Goal: Information Seeking & Learning: Compare options

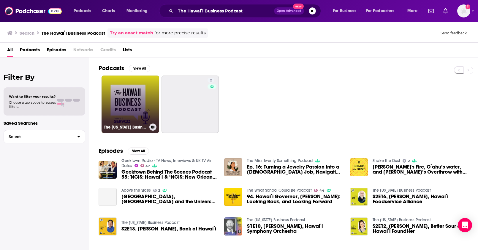
click at [140, 92] on link "The [US_STATE] Business Podcast" at bounding box center [130, 105] width 58 height 58
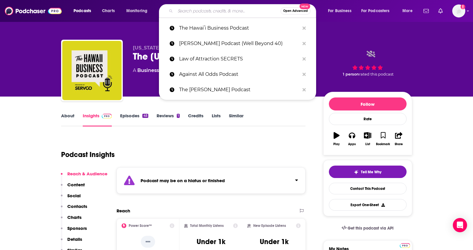
click at [204, 12] on input "Search podcasts, credits, & more..." at bounding box center [227, 10] width 105 height 9
paste input "Hawaiʻi Creators"
type input "Hawaiʻi Creators"
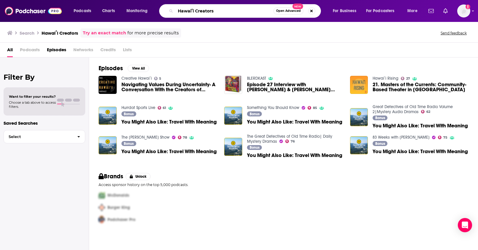
drag, startPoint x: 227, startPoint y: 12, endPoint x: 149, endPoint y: 6, distance: 78.3
click at [149, 6] on div "Podcasts Charts Monitoring Hawaiʻi Creators Open Advanced New For Business For …" at bounding box center [245, 11] width 353 height 14
paste input "The Ulu Hour"
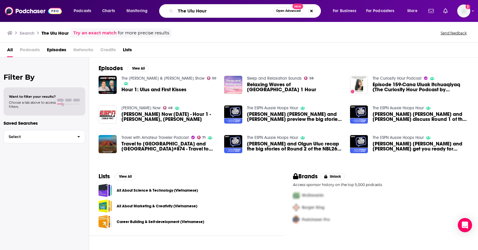
drag, startPoint x: 231, startPoint y: 12, endPoint x: 150, endPoint y: 3, distance: 81.2
click at [151, 3] on div "Podcasts Charts Monitoring The Ulu Hour Open Advanced New For Business For Podc…" at bounding box center [239, 11] width 478 height 22
paste input "Influencer Podcast ([PERSON_NAME])"
type input "The Influencer Podcast ([PERSON_NAME])"
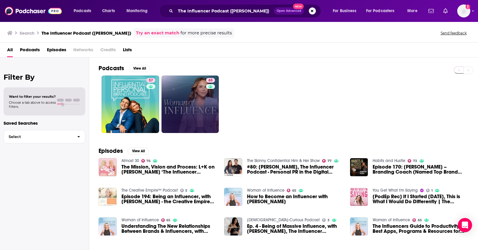
click at [207, 112] on div "65" at bounding box center [211, 104] width 10 height 53
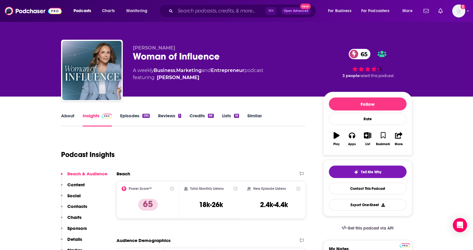
click at [82, 206] on p "Contacts" at bounding box center [77, 207] width 20 height 6
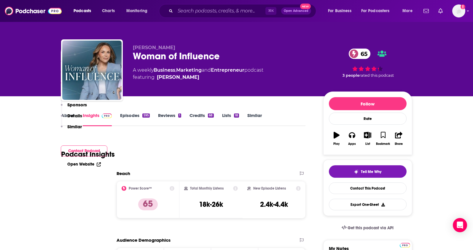
scroll to position [521, 0]
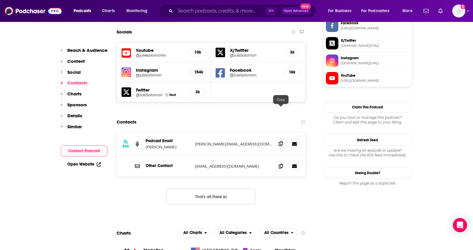
click at [282, 141] on icon at bounding box center [281, 143] width 4 height 5
click at [280, 164] on icon at bounding box center [281, 166] width 4 height 5
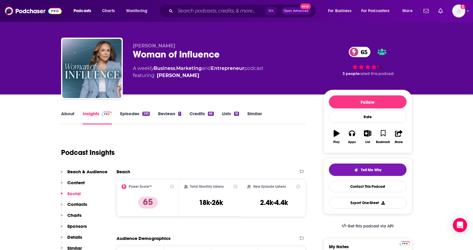
scroll to position [0, 0]
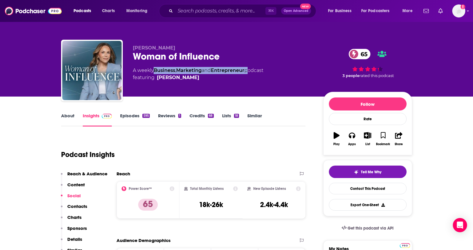
drag, startPoint x: 250, startPoint y: 70, endPoint x: 156, endPoint y: 68, distance: 93.5
click at [156, 68] on div "A weekly Business , Marketing and Entrepreneur podcast featuring [PERSON_NAME]" at bounding box center [198, 74] width 131 height 14
copy div "Business , Marketing and Entrepreneur"
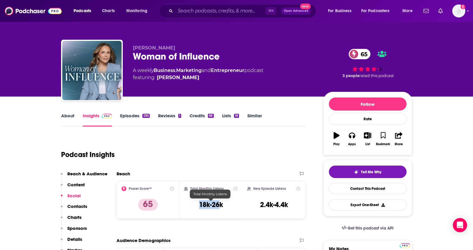
drag, startPoint x: 215, startPoint y: 206, endPoint x: 200, endPoint y: 205, distance: 15.7
click at [199, 205] on h3 "18k-26k" at bounding box center [211, 205] width 24 height 9
drag, startPoint x: 229, startPoint y: 206, endPoint x: 200, endPoint y: 207, distance: 28.8
click at [200, 207] on div "Total Monthly Listens 18k-26k" at bounding box center [211, 200] width 54 height 27
copy h3 "18k-26k"
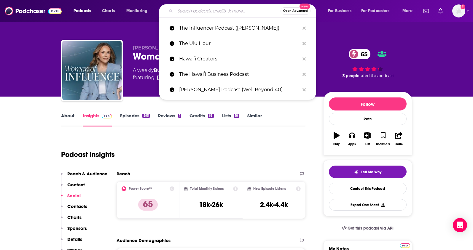
click at [232, 8] on input "Search podcasts, credits, & more..." at bounding box center [227, 10] width 105 height 9
paste input "The Product Boss Podcast"
type input "The Product Boss Podcast"
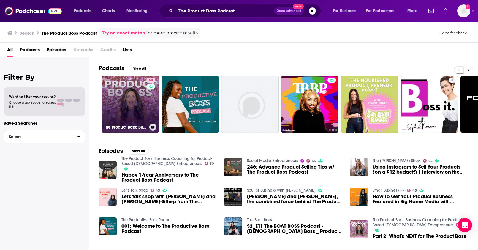
click at [131, 94] on link "60 The Product Boss: Business Coaching for Product-Based [DEMOGRAPHIC_DATA] Ent…" at bounding box center [130, 105] width 58 height 58
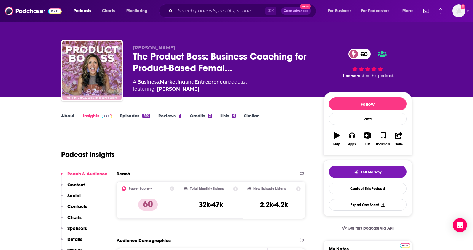
drag, startPoint x: 185, startPoint y: 49, endPoint x: 132, endPoint y: 48, distance: 53.7
click at [132, 48] on div "[PERSON_NAME] The Product Boss: Business Coaching for Product-Based Femal… 60 A…" at bounding box center [236, 72] width 351 height 64
copy span "[PERSON_NAME]"
drag, startPoint x: 231, startPoint y: 82, endPoint x: 139, endPoint y: 83, distance: 92.3
click at [139, 83] on div "A Business , Marketing and Entrepreneur podcast featuring [PERSON_NAME]" at bounding box center [190, 86] width 114 height 14
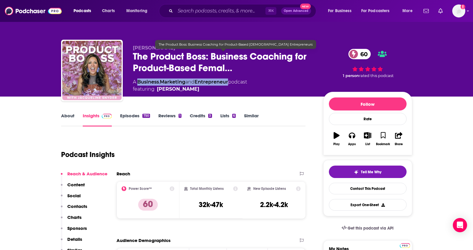
copy div "Business , Marketing and Entrepreneur"
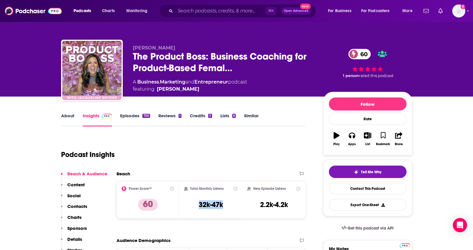
drag, startPoint x: 225, startPoint y: 209, endPoint x: 198, endPoint y: 208, distance: 27.6
click at [198, 208] on div "Total Monthly Listens 32k-47k" at bounding box center [211, 200] width 54 height 27
copy h3 "32k-47k"
click at [79, 208] on p "Contacts" at bounding box center [77, 207] width 20 height 6
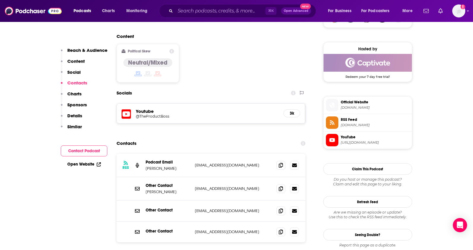
scroll to position [489, 0]
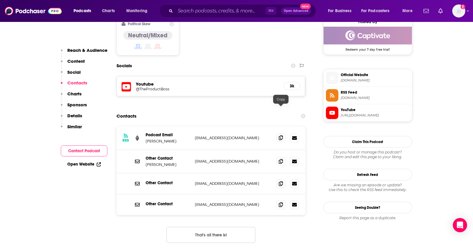
click at [281, 136] on icon at bounding box center [281, 138] width 4 height 5
click at [281, 200] on span at bounding box center [280, 204] width 9 height 9
click at [280, 159] on icon at bounding box center [281, 161] width 4 height 5
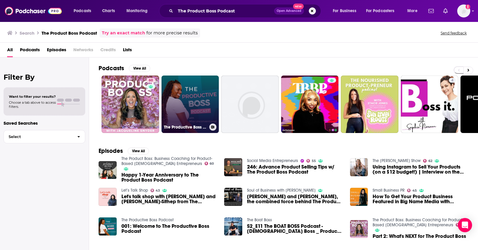
click at [197, 98] on link "The Productive Boss Podcast" at bounding box center [190, 105] width 58 height 58
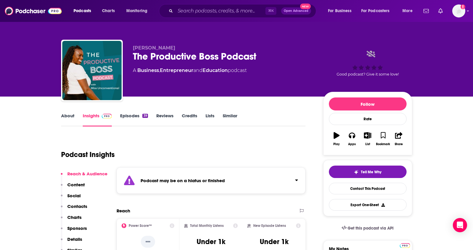
click at [132, 114] on link "Episodes 39" at bounding box center [134, 120] width 28 height 14
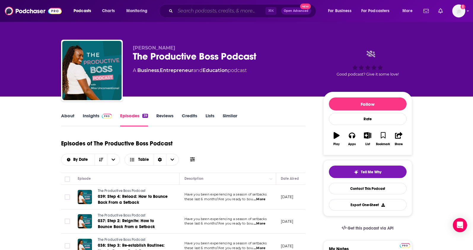
click at [202, 8] on input "Search podcasts, credits, & more..." at bounding box center [220, 10] width 90 height 9
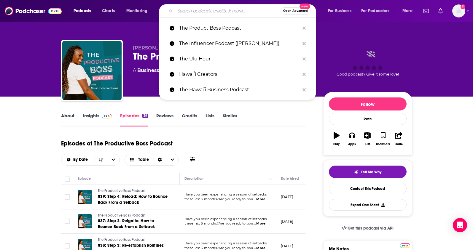
paste input "The Confidence Podcast ([PERSON_NAME])"
type input "The Confidence Podcast ([PERSON_NAME])"
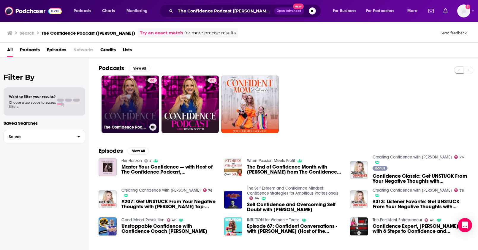
click at [144, 88] on link "68 The Confidence Podcast" at bounding box center [130, 105] width 58 height 58
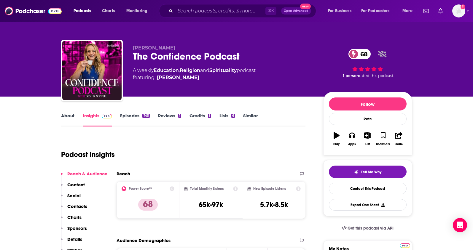
click at [68, 116] on link "About" at bounding box center [67, 120] width 13 height 14
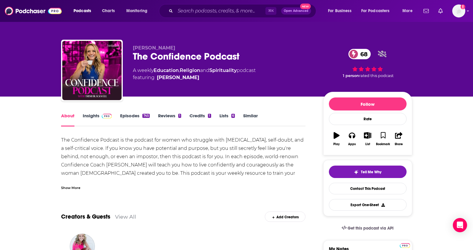
click at [74, 188] on div "Show More" at bounding box center [70, 188] width 19 height 6
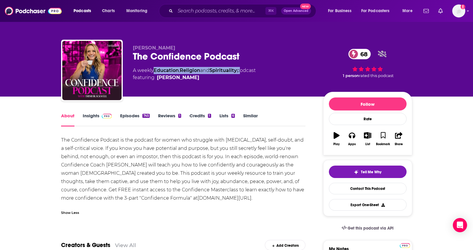
drag, startPoint x: 238, startPoint y: 71, endPoint x: 156, endPoint y: 72, distance: 81.6
click at [156, 72] on div "A weekly Education , Religion and Spirituality podcast featuring [PERSON_NAME]" at bounding box center [194, 74] width 123 height 14
copy div "Education , Religion and Spirituality"
click at [94, 115] on link "Insights" at bounding box center [97, 120] width 29 height 14
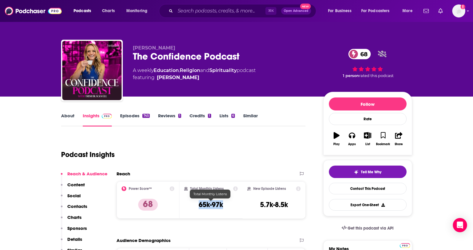
drag, startPoint x: 217, startPoint y: 204, endPoint x: 198, endPoint y: 204, distance: 19.3
click at [198, 204] on div "Total Monthly Listens 65k-97k" at bounding box center [211, 200] width 54 height 27
copy h3 "65k-97k"
drag, startPoint x: 201, startPoint y: 78, endPoint x: 224, endPoint y: 10, distance: 71.2
click at [197, 82] on div "[PERSON_NAME] The Confidence Podcast 68 A weekly Education , Religion and Spiri…" at bounding box center [223, 68] width 181 height 47
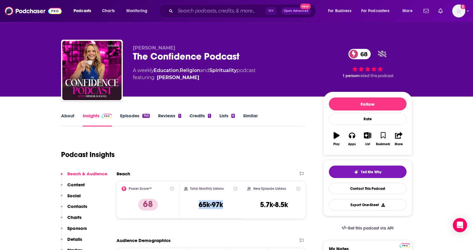
copy span "[PERSON_NAME]"
click at [79, 209] on p "Contacts" at bounding box center [77, 207] width 20 height 6
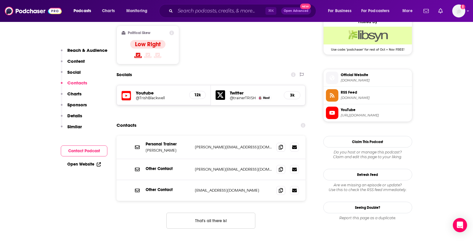
scroll to position [489, 0]
click at [283, 144] on icon at bounding box center [281, 146] width 4 height 5
click at [283, 188] on icon at bounding box center [281, 190] width 4 height 5
click at [204, 11] on input "Search podcasts, credits, & more..." at bounding box center [220, 10] width 90 height 9
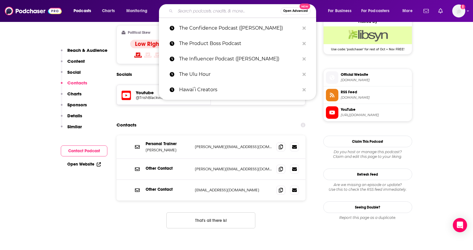
paste input "The [PERSON_NAME] Podcast"
type input "The [PERSON_NAME] Podcast"
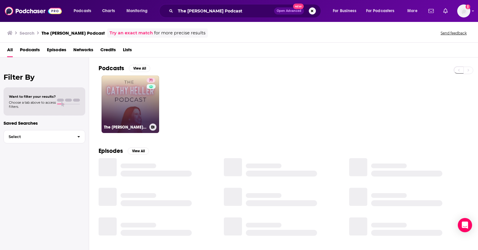
click at [150, 105] on div "71" at bounding box center [152, 101] width 10 height 46
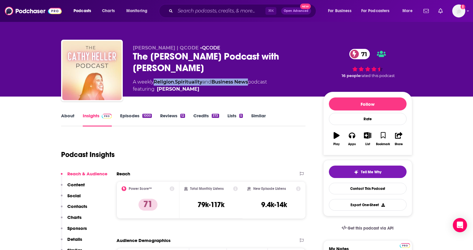
drag, startPoint x: 240, startPoint y: 83, endPoint x: 155, endPoint y: 83, distance: 85.1
click at [155, 83] on div "A weekly Religion , Spirituality and Business News podcast featuring [PERSON_NA…" at bounding box center [200, 86] width 134 height 14
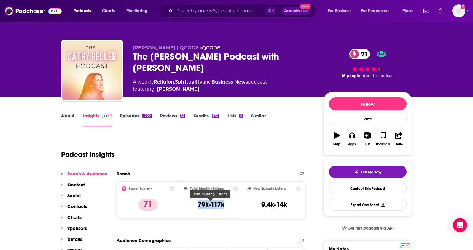
drag, startPoint x: 211, startPoint y: 209, endPoint x: 195, endPoint y: 209, distance: 16.0
click at [195, 209] on div "Total Monthly Listens 79k-117k" at bounding box center [211, 200] width 54 height 27
copy h3 "79k-117k"
click at [74, 205] on p "Contacts" at bounding box center [77, 207] width 20 height 6
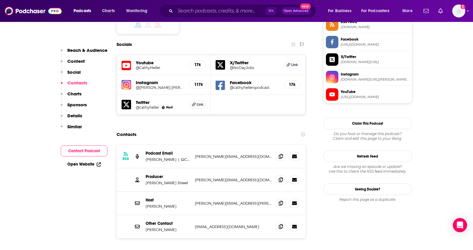
scroll to position [521, 0]
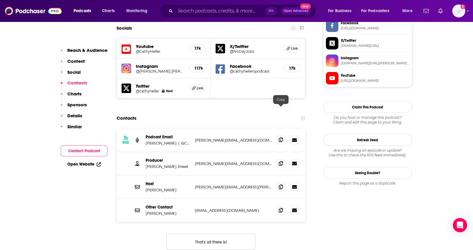
click at [278, 136] on span at bounding box center [280, 140] width 9 height 9
click at [280, 159] on span at bounding box center [280, 163] width 9 height 9
click at [280, 185] on icon at bounding box center [281, 187] width 4 height 5
click at [281, 159] on span at bounding box center [280, 163] width 9 height 9
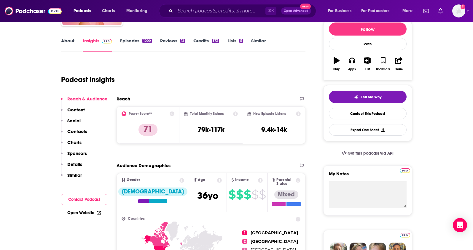
scroll to position [0, 0]
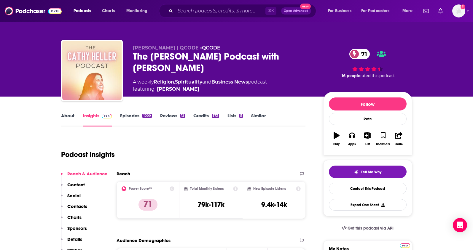
click at [66, 118] on link "About" at bounding box center [67, 120] width 13 height 14
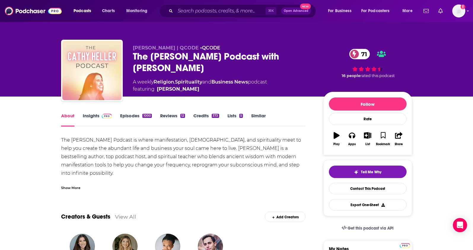
click at [240, 16] on div "⌘ K Open Advanced New" at bounding box center [237, 11] width 157 height 14
click at [239, 13] on input "Search podcasts, credits, & more..." at bounding box center [220, 10] width 90 height 9
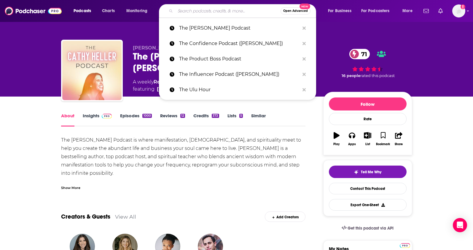
paste input "Smartless (Aspirational)"
type input "Smartless (Aspirational)"
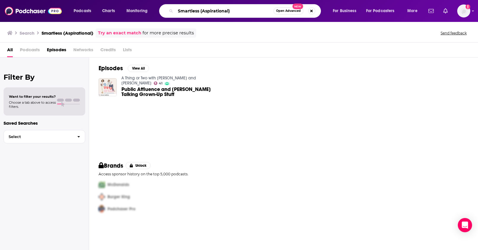
drag, startPoint x: 244, startPoint y: 9, endPoint x: 153, endPoint y: 9, distance: 90.8
click at [153, 9] on div "Podcasts Charts Monitoring Smartless (Aspirational) Open Advanced New For Busin…" at bounding box center [245, 11] width 353 height 14
paste input "Creative Pep Talk"
type input "Creative Pep Talk"
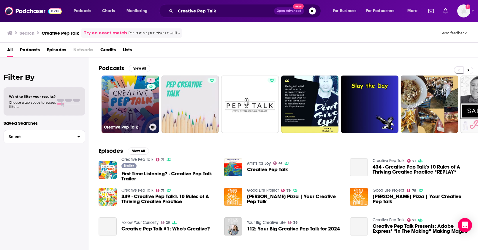
click at [136, 106] on link "71 Creative Pep Talk" at bounding box center [130, 105] width 58 height 58
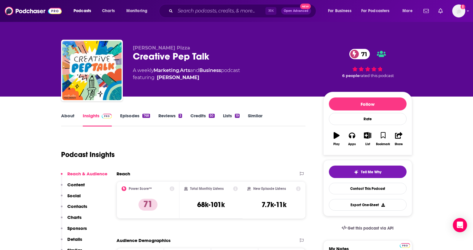
click at [70, 118] on link "About" at bounding box center [67, 120] width 13 height 14
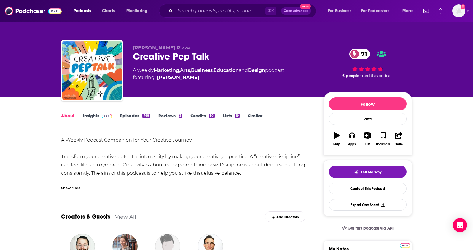
click at [71, 188] on div "Show More" at bounding box center [70, 188] width 19 height 6
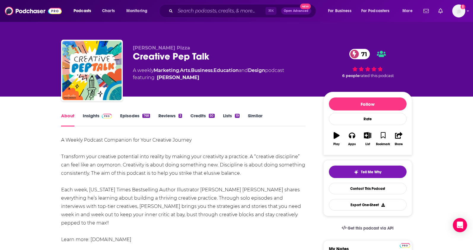
scroll to position [17, 0]
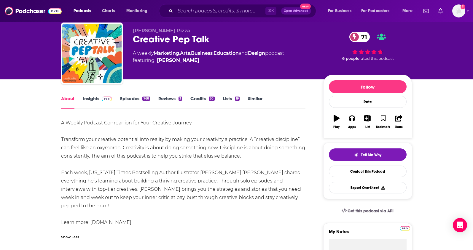
click at [86, 97] on link "Insights" at bounding box center [97, 103] width 29 height 14
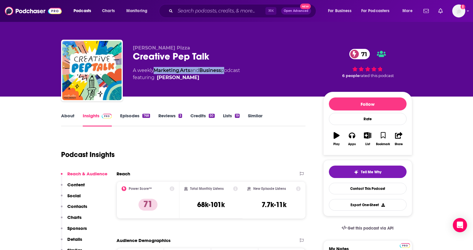
drag, startPoint x: 227, startPoint y: 72, endPoint x: 156, endPoint y: 71, distance: 70.9
click at [156, 71] on div "A weekly Marketing , Arts and Business podcast featuring [PERSON_NAME]" at bounding box center [186, 74] width 107 height 14
copy div "Marketing , Arts and Business"
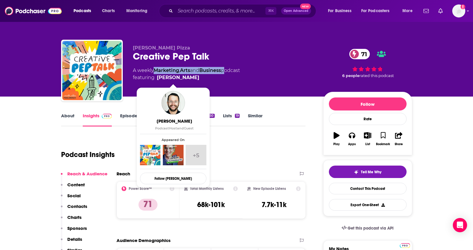
drag, startPoint x: 195, startPoint y: 77, endPoint x: 190, endPoint y: 77, distance: 5.3
click at [190, 77] on span "featuring [PERSON_NAME]" at bounding box center [186, 77] width 107 height 7
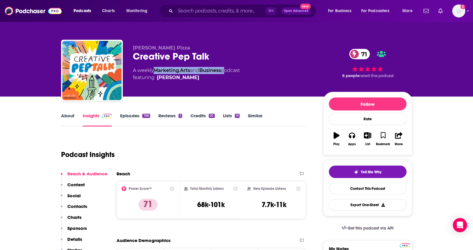
click at [78, 207] on p "Contacts" at bounding box center [77, 207] width 20 height 6
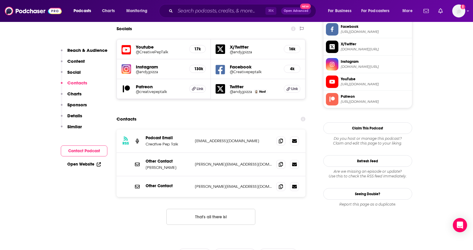
scroll to position [522, 0]
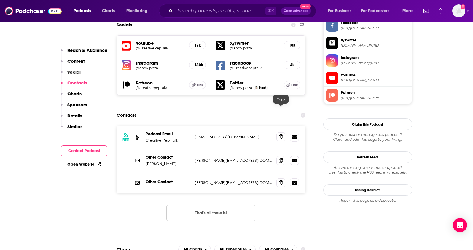
click at [282, 135] on icon at bounding box center [281, 137] width 4 height 5
click at [282, 158] on icon at bounding box center [281, 160] width 4 height 5
click at [280, 180] on icon at bounding box center [281, 182] width 4 height 5
click at [246, 9] on input "Search podcasts, credits, & more..." at bounding box center [220, 10] width 90 height 9
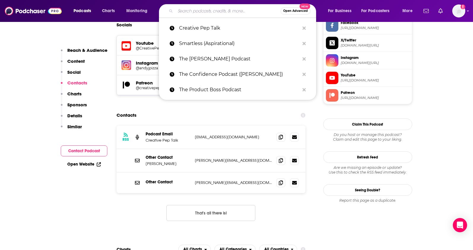
paste input "Talk Easy / Storytelling Shows"
type input "Talk Easy / Storytelling Shows"
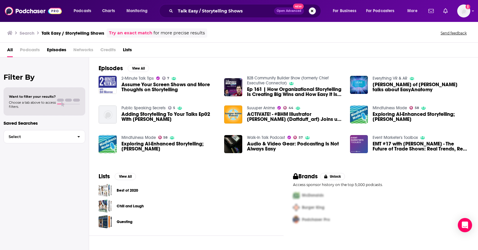
click at [310, 12] on button "Search podcasts, credits, & more..." at bounding box center [312, 10] width 7 height 7
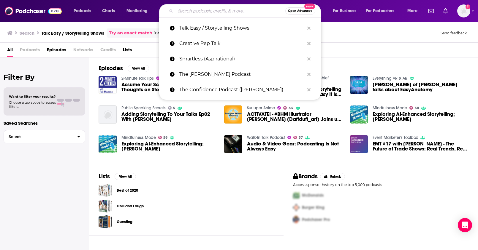
paste input "Against All Odds Podcast"
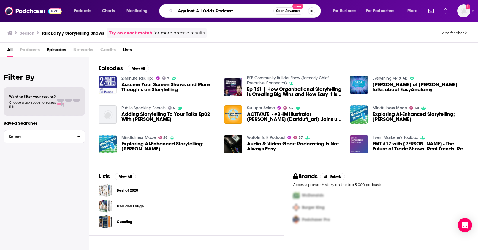
type input "Against All Odds Podcast"
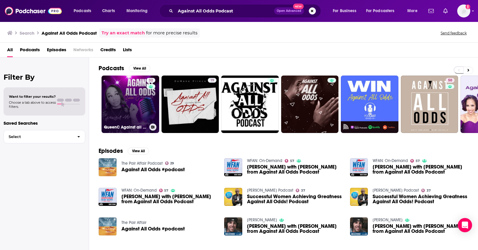
click at [146, 89] on div "32" at bounding box center [151, 101] width 10 height 46
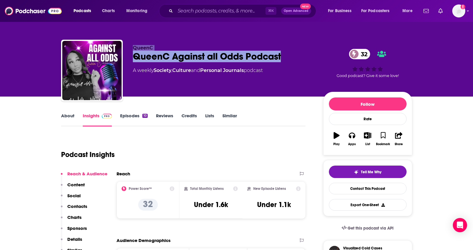
drag, startPoint x: 221, startPoint y: 56, endPoint x: 121, endPoint y: 55, distance: 100.3
click at [121, 55] on div "QueenC QueenC Against all Odds Podcast 32 A weekly Society , Culture and Person…" at bounding box center [236, 72] width 351 height 64
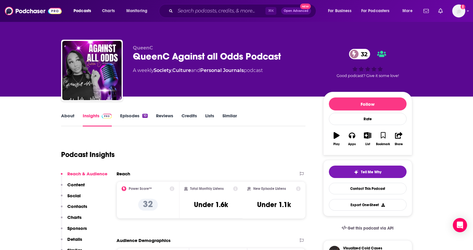
click at [301, 68] on div "A weekly Society , Culture and Personal Journals podcast" at bounding box center [223, 70] width 181 height 7
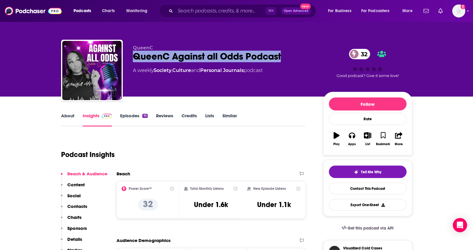
drag, startPoint x: 297, startPoint y: 60, endPoint x: 342, endPoint y: 139, distance: 91.0
click at [135, 61] on div "QueenC Against all Odds Podcast 32" at bounding box center [223, 57] width 181 height 12
click at [182, 11] on input "Search podcasts, credits, & more..." at bounding box center [220, 10] width 90 height 9
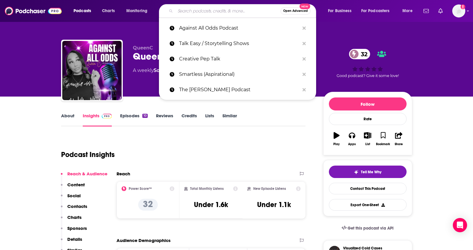
paste input "Talk Easy with [PERSON_NAME]"
type input "Talk Easy with [PERSON_NAME]"
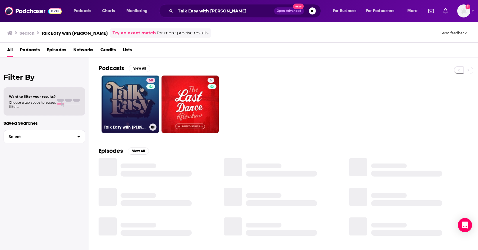
click at [140, 96] on link "68 Talk Easy with [PERSON_NAME]" at bounding box center [130, 105] width 58 height 58
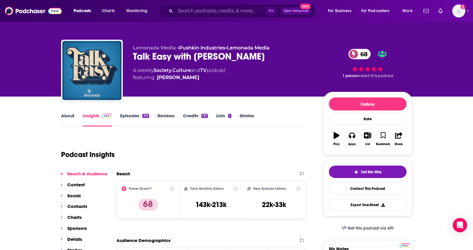
click at [68, 117] on link "About" at bounding box center [67, 120] width 13 height 14
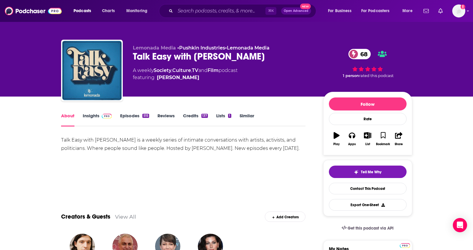
click at [87, 117] on link "Insights" at bounding box center [97, 120] width 29 height 14
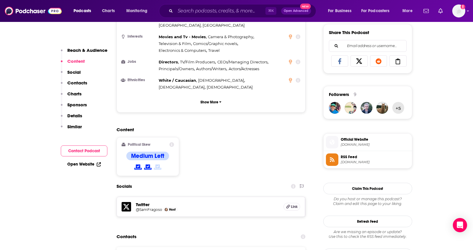
scroll to position [311, 0]
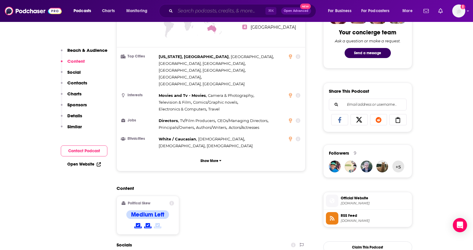
click at [188, 15] on input "Search podcasts, credits, & more..." at bounding box center [220, 10] width 90 height 9
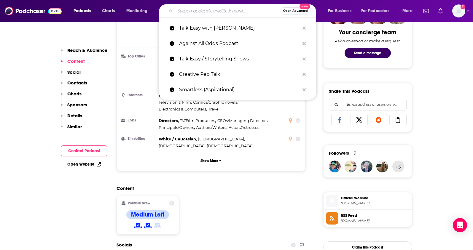
paste input "Woman of Influence"
type input "Woman of Influence"
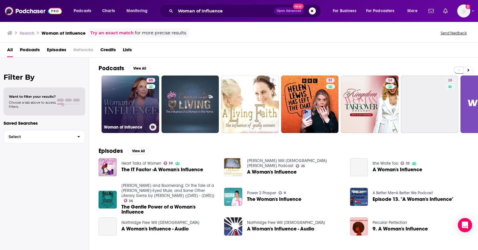
click at [131, 106] on link "65 Woman of Influence" at bounding box center [130, 105] width 58 height 58
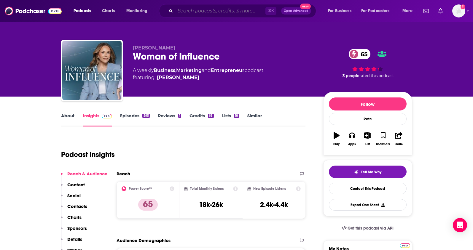
click at [239, 10] on input "Search podcasts, credits, & more..." at bounding box center [220, 10] width 90 height 9
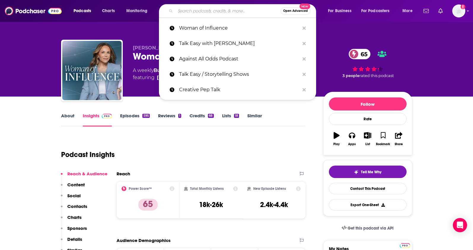
paste input "The Product Boss Podcast"
type input "The Product Boss Podcast"
